Goal: Task Accomplishment & Management: Use online tool/utility

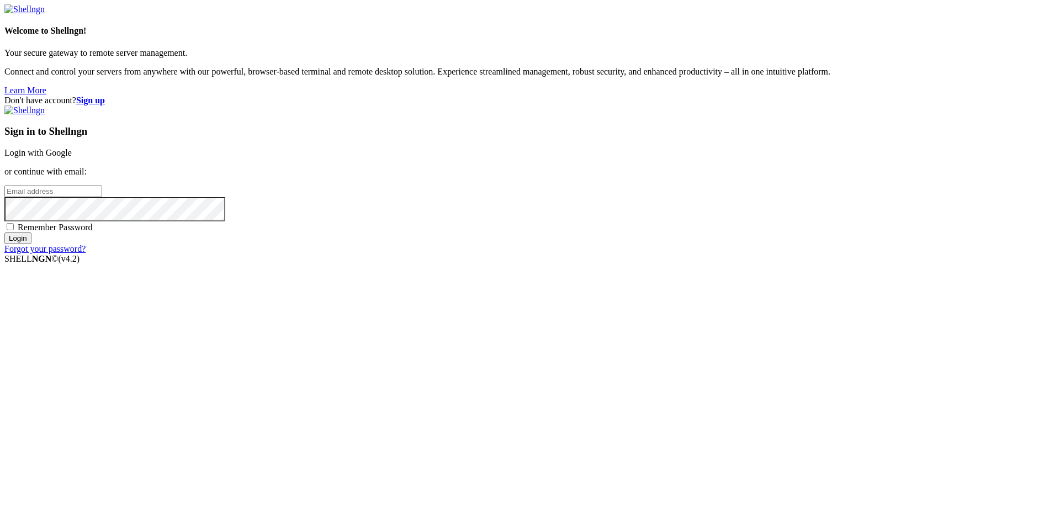
click at [72, 157] on link "Login with Google" at bounding box center [37, 152] width 67 height 9
click at [280, 96] on div "Welcome to Shellngn! Your secure gateway to remote server management. Connect a…" at bounding box center [529, 49] width 1051 height 91
click at [72, 157] on link "Login with Google" at bounding box center [37, 152] width 67 height 9
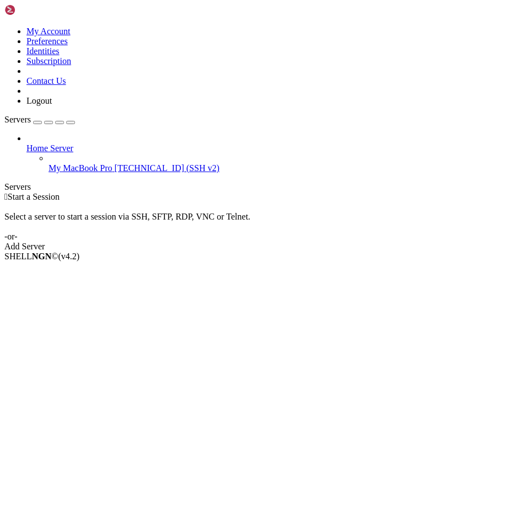
click at [63, 163] on span "My MacBook Pro" at bounding box center [81, 167] width 64 height 9
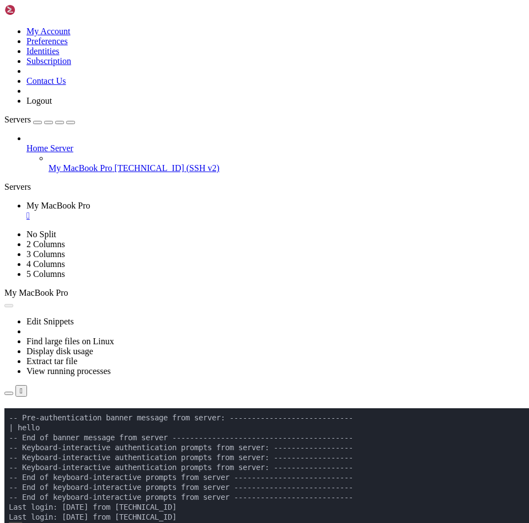
click at [225, 211] on div "" at bounding box center [276, 216] width 499 height 10
